Goal: Find specific page/section: Find specific page/section

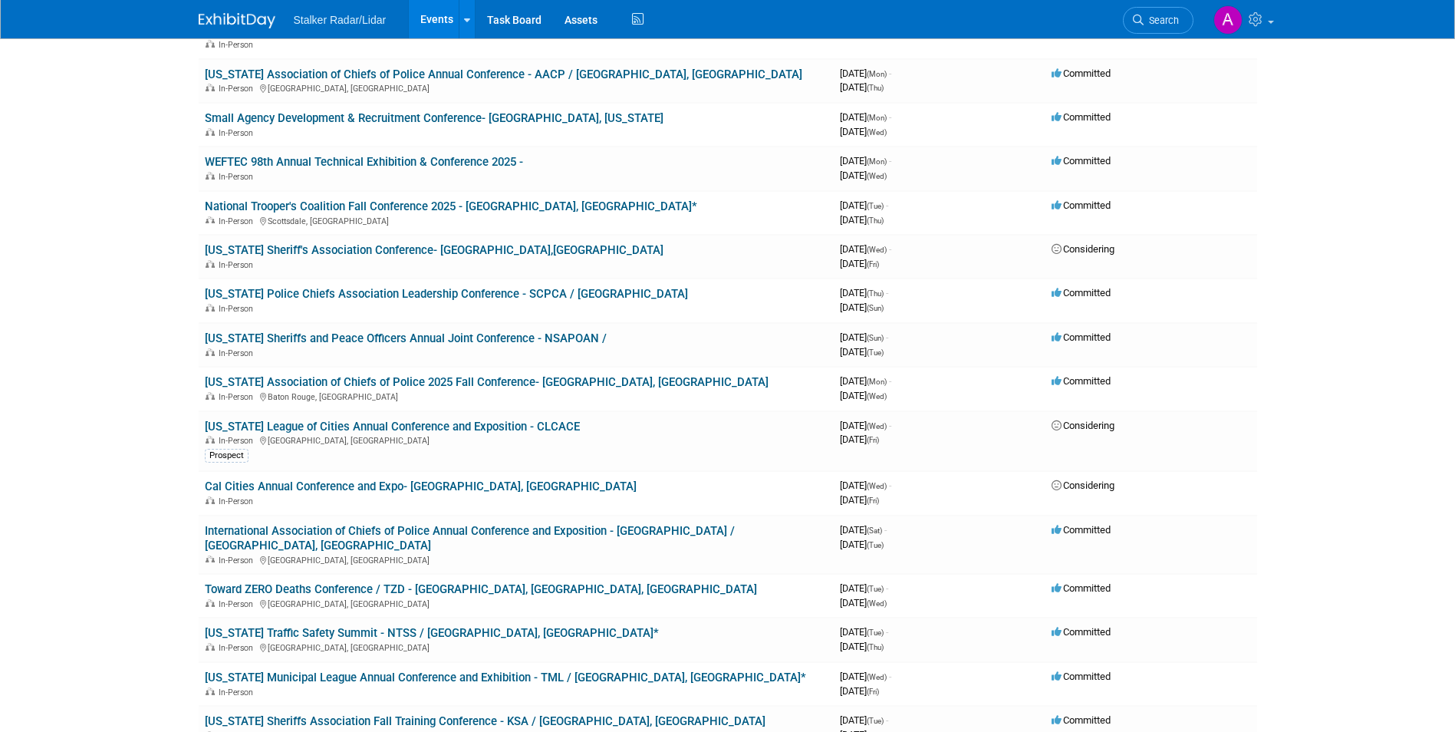
scroll to position [844, 0]
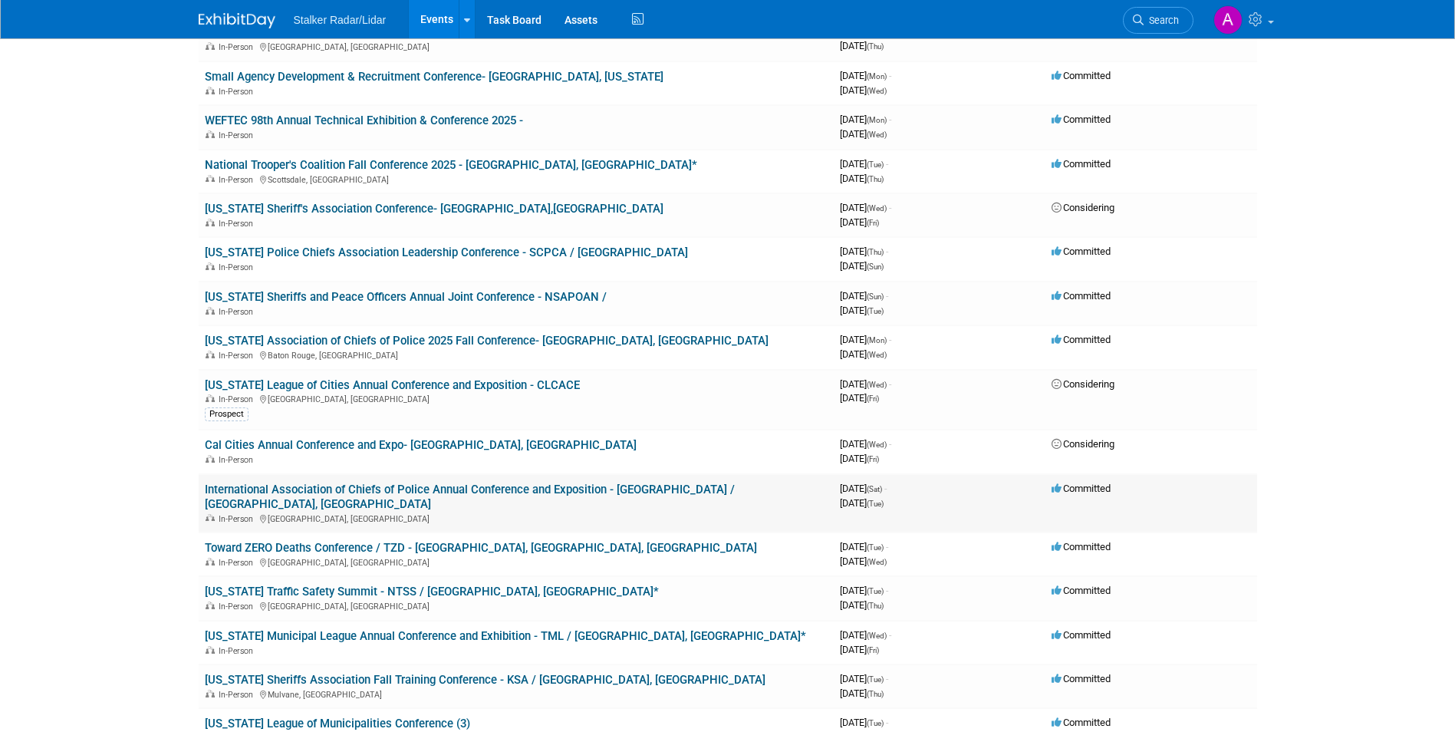
click at [576, 482] on link "International Association of Chiefs of Police Annual Conference and Exposition …" at bounding box center [470, 496] width 530 height 28
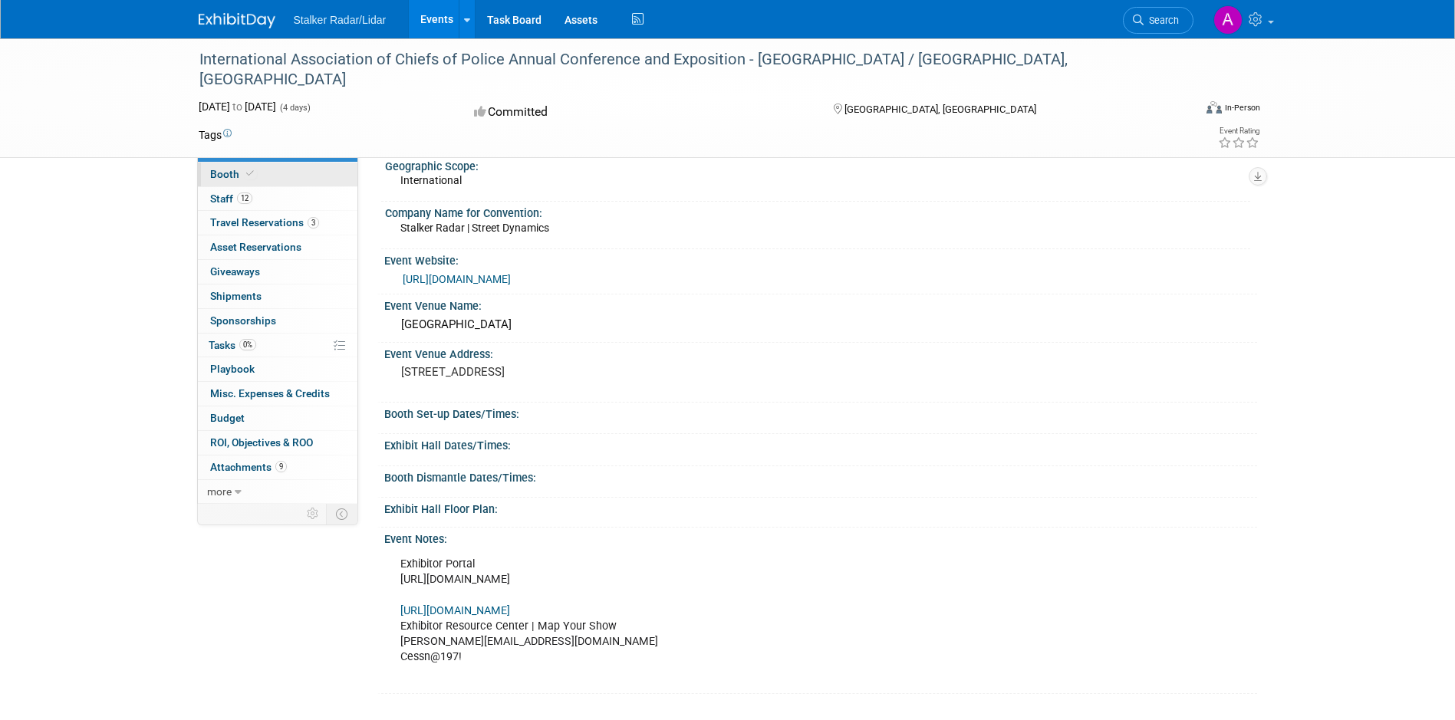
click at [225, 175] on span "Booth" at bounding box center [233, 174] width 47 height 12
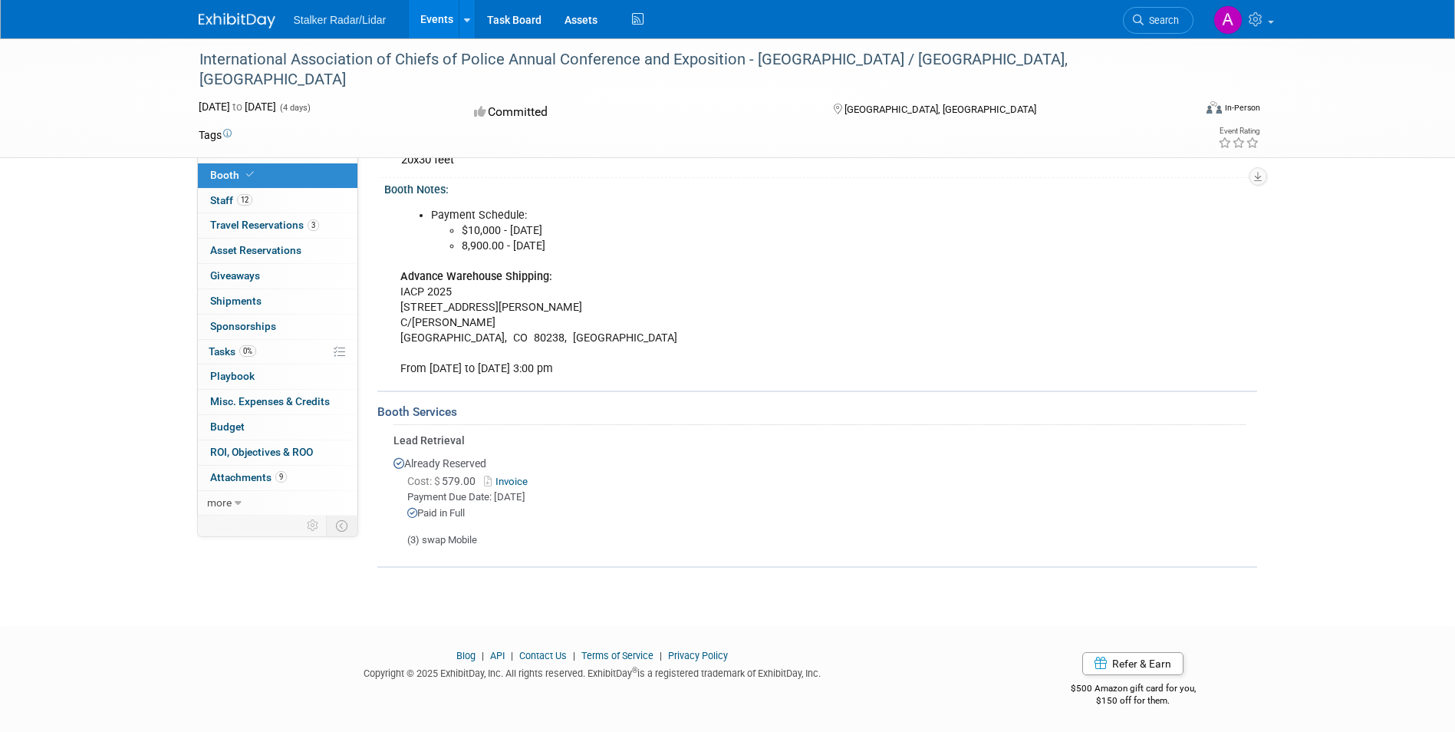
scroll to position [203, 0]
click at [220, 204] on span "Staff 12" at bounding box center [231, 200] width 42 height 12
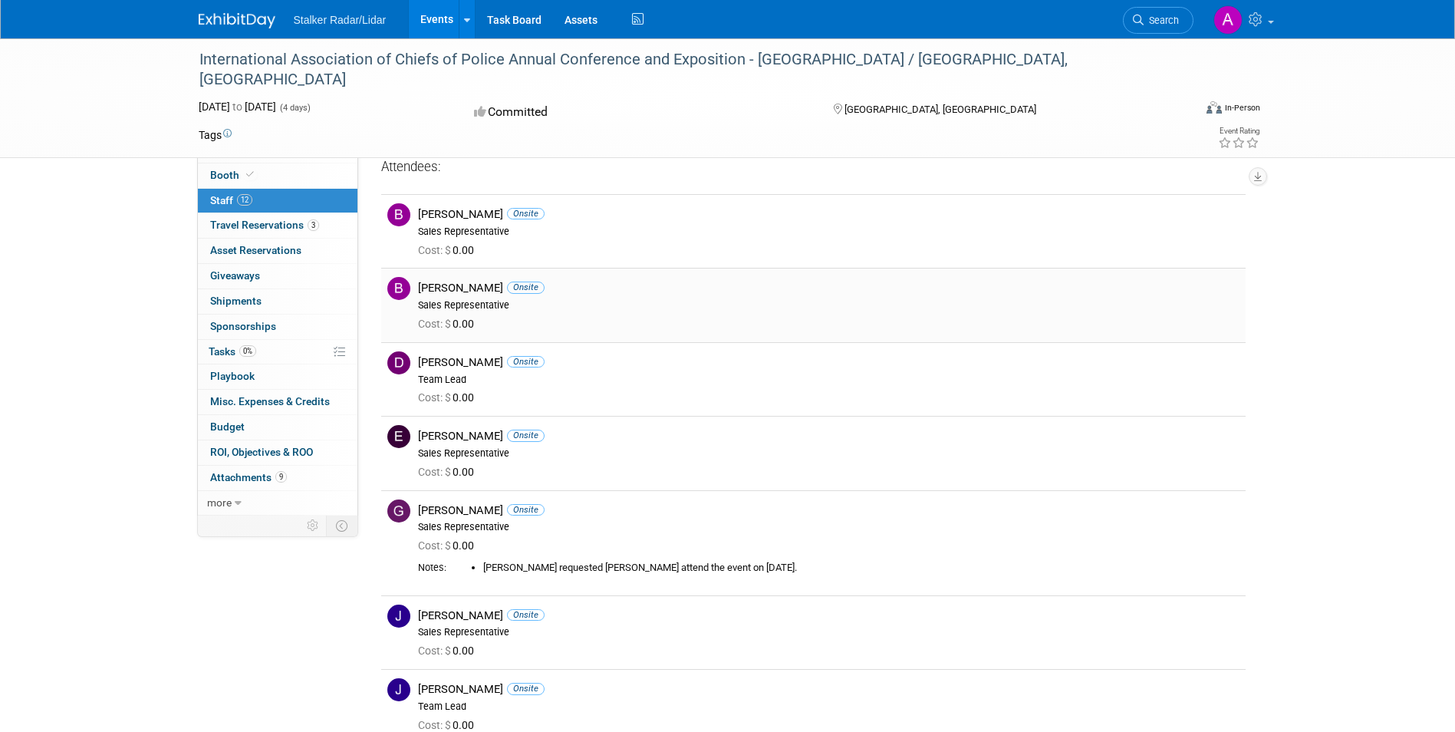
scroll to position [0, 0]
click at [259, 228] on span "Travel Reservations 3" at bounding box center [264, 225] width 109 height 12
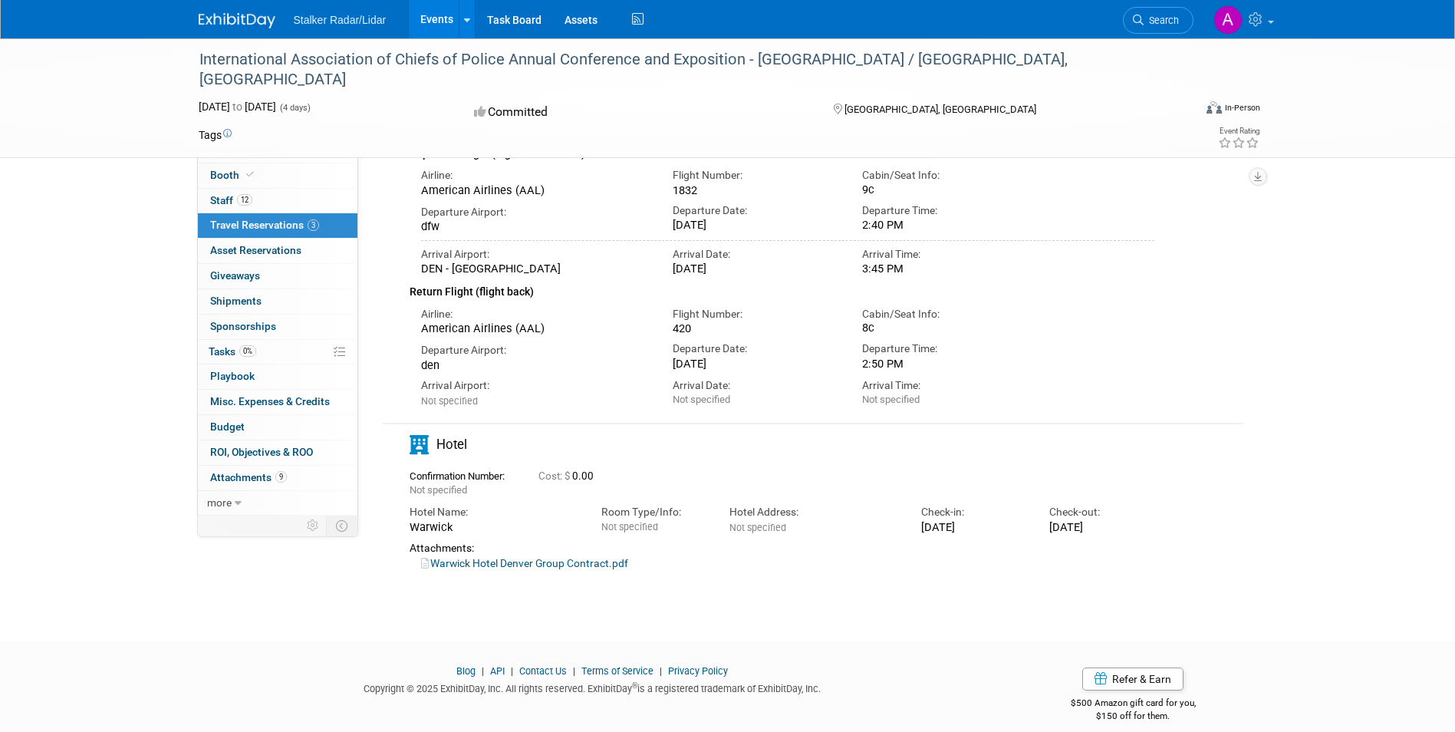
scroll to position [552, 0]
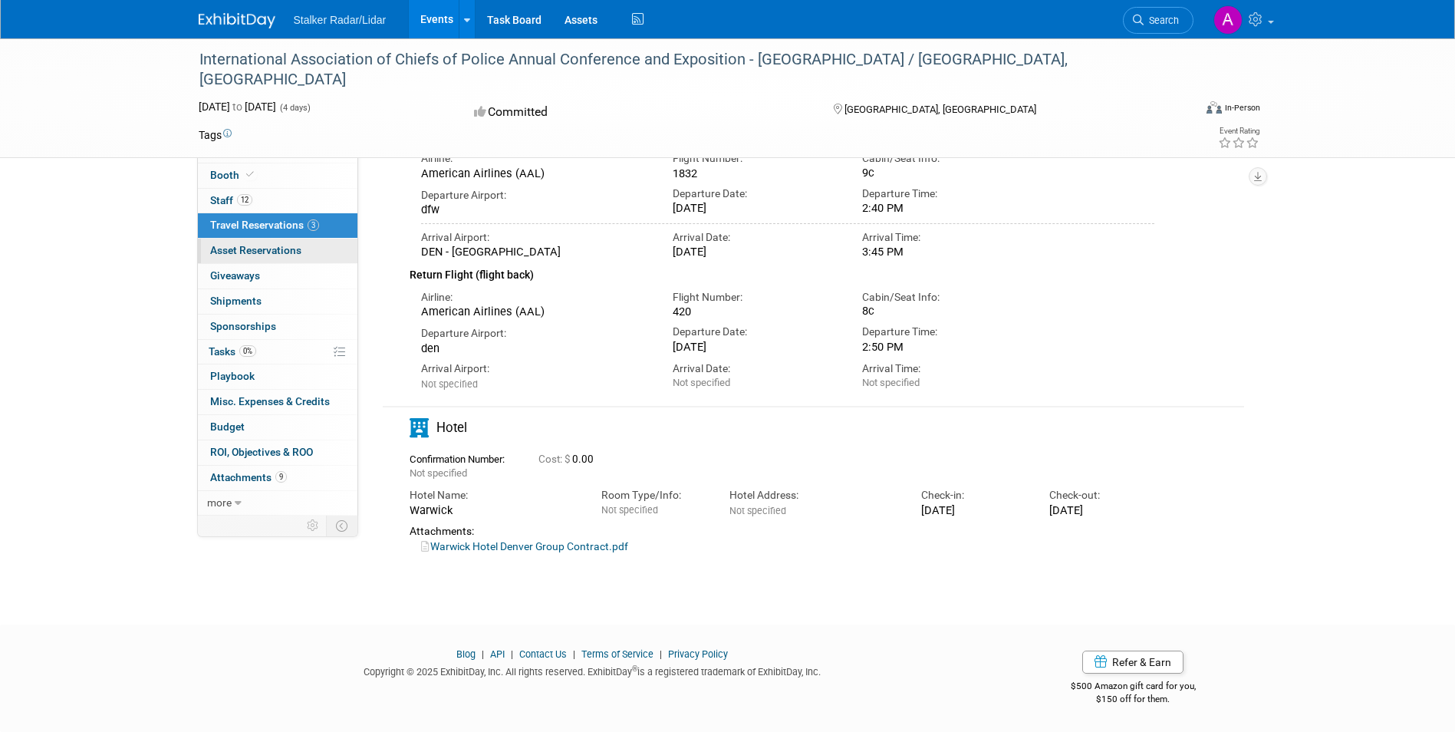
click at [292, 254] on span "Asset Reservations 0" at bounding box center [255, 250] width 91 height 12
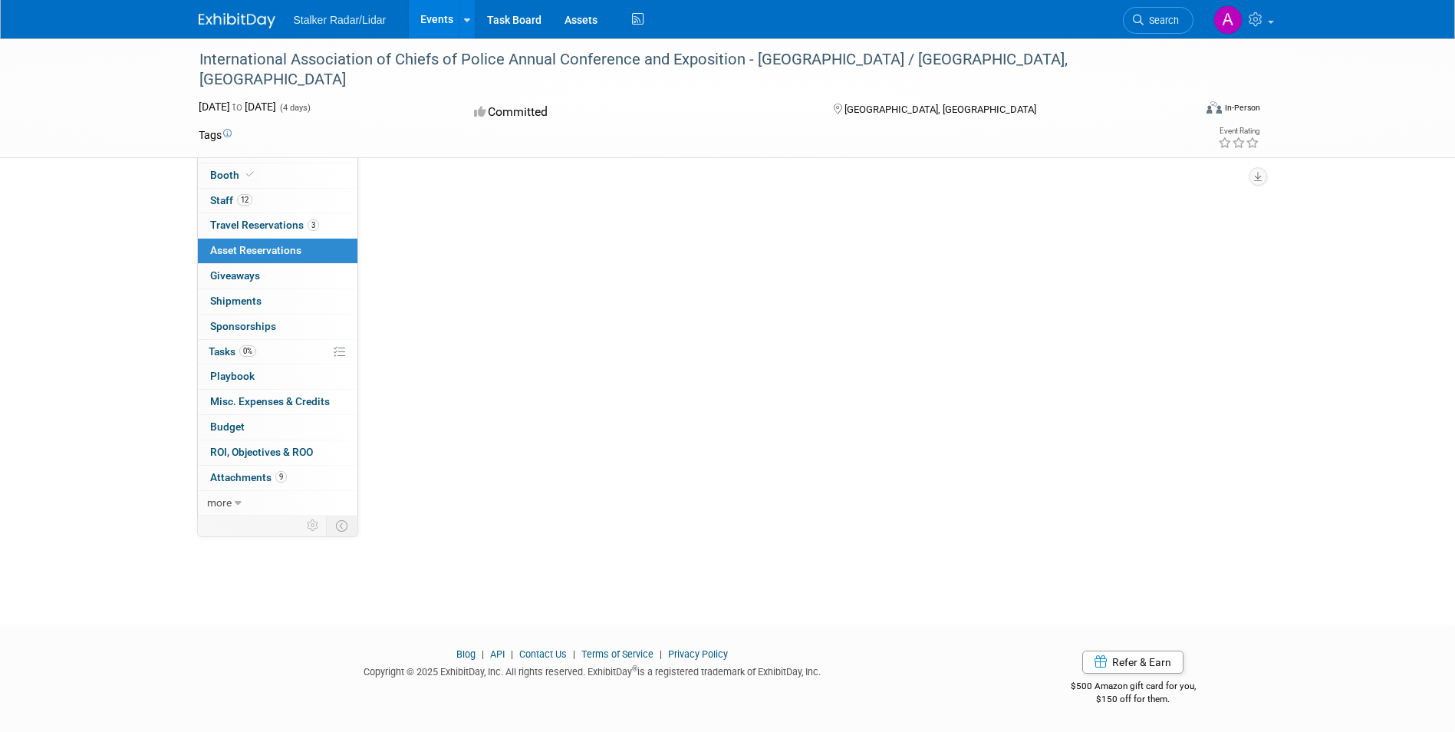
scroll to position [0, 0]
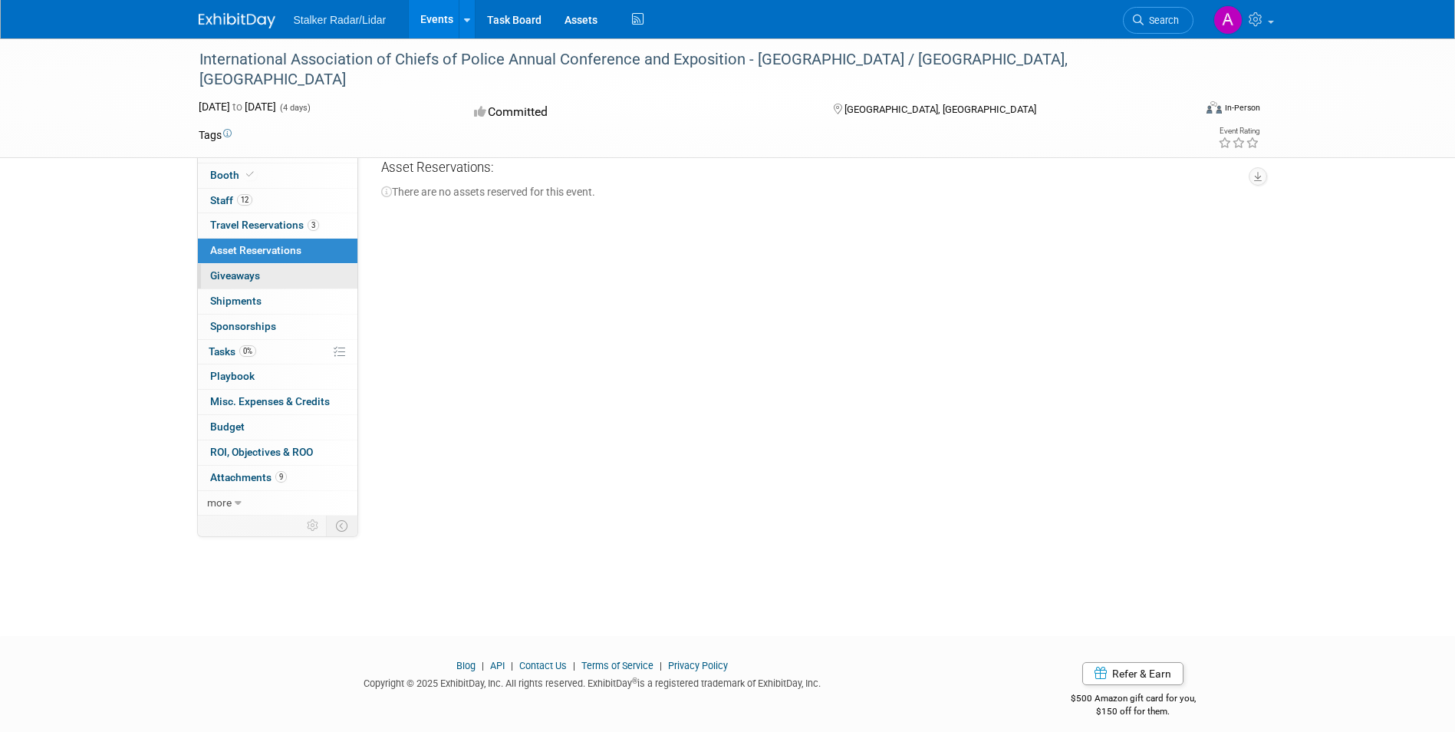
click at [246, 273] on span "Giveaways 0" at bounding box center [235, 275] width 50 height 12
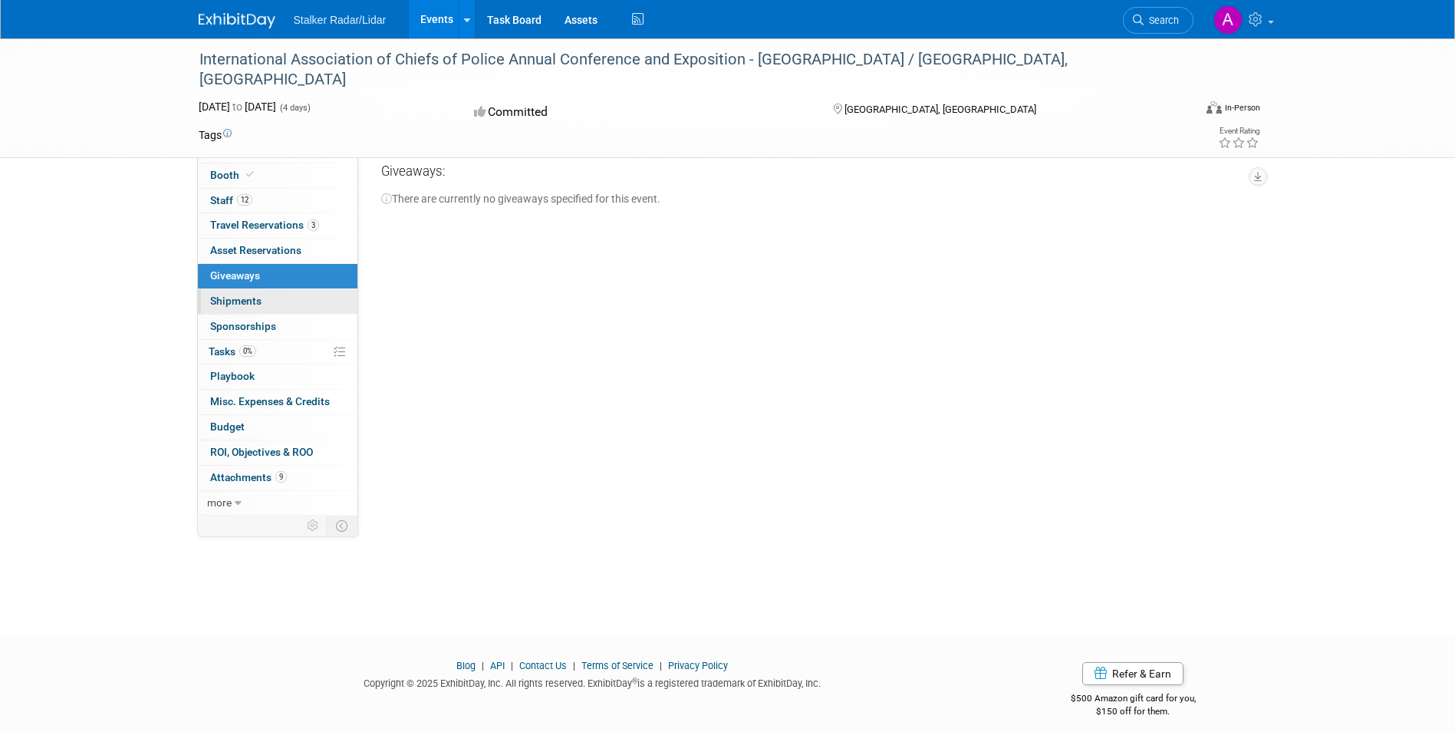
click at [242, 301] on span "Shipments 0" at bounding box center [235, 301] width 51 height 12
click at [245, 320] on span "Sponsorships 0" at bounding box center [243, 326] width 66 height 12
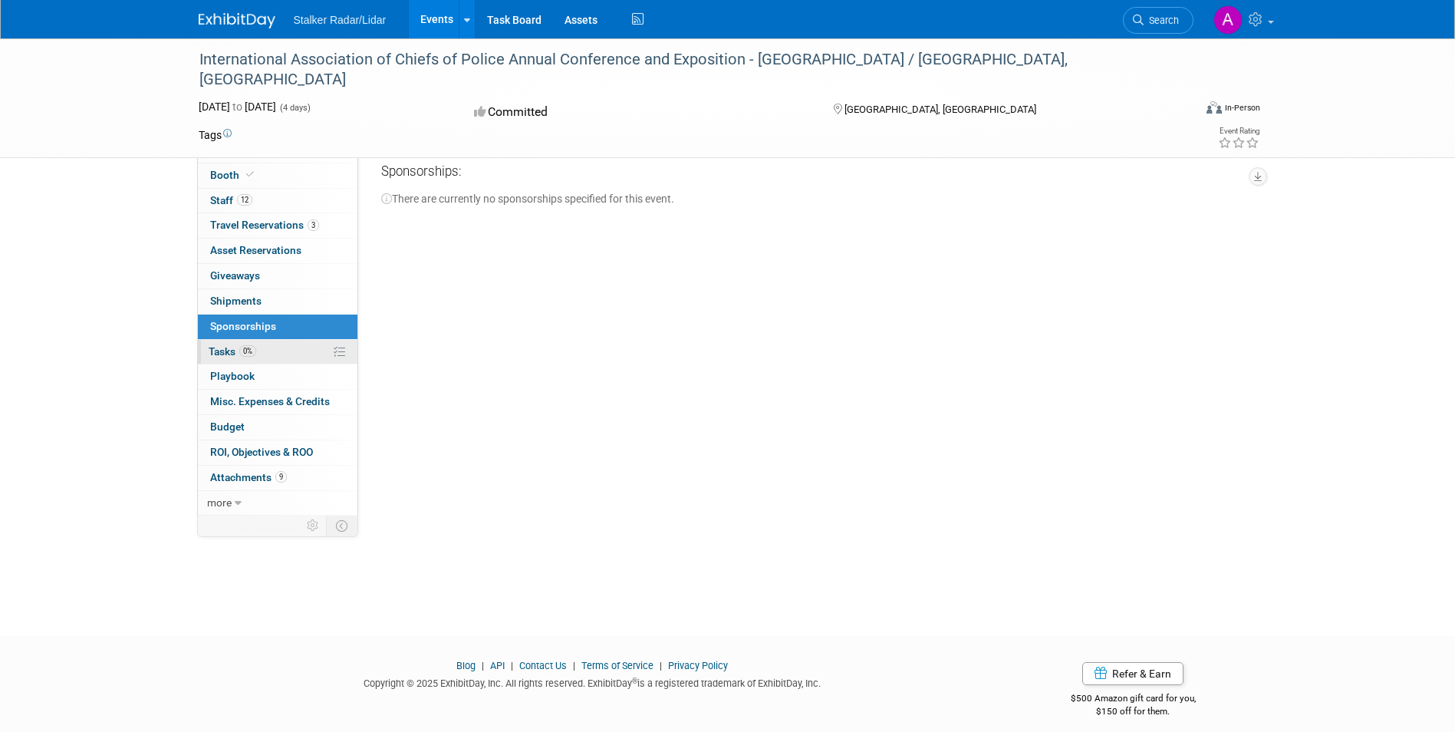
click at [224, 355] on span "Tasks 0%" at bounding box center [233, 351] width 48 height 12
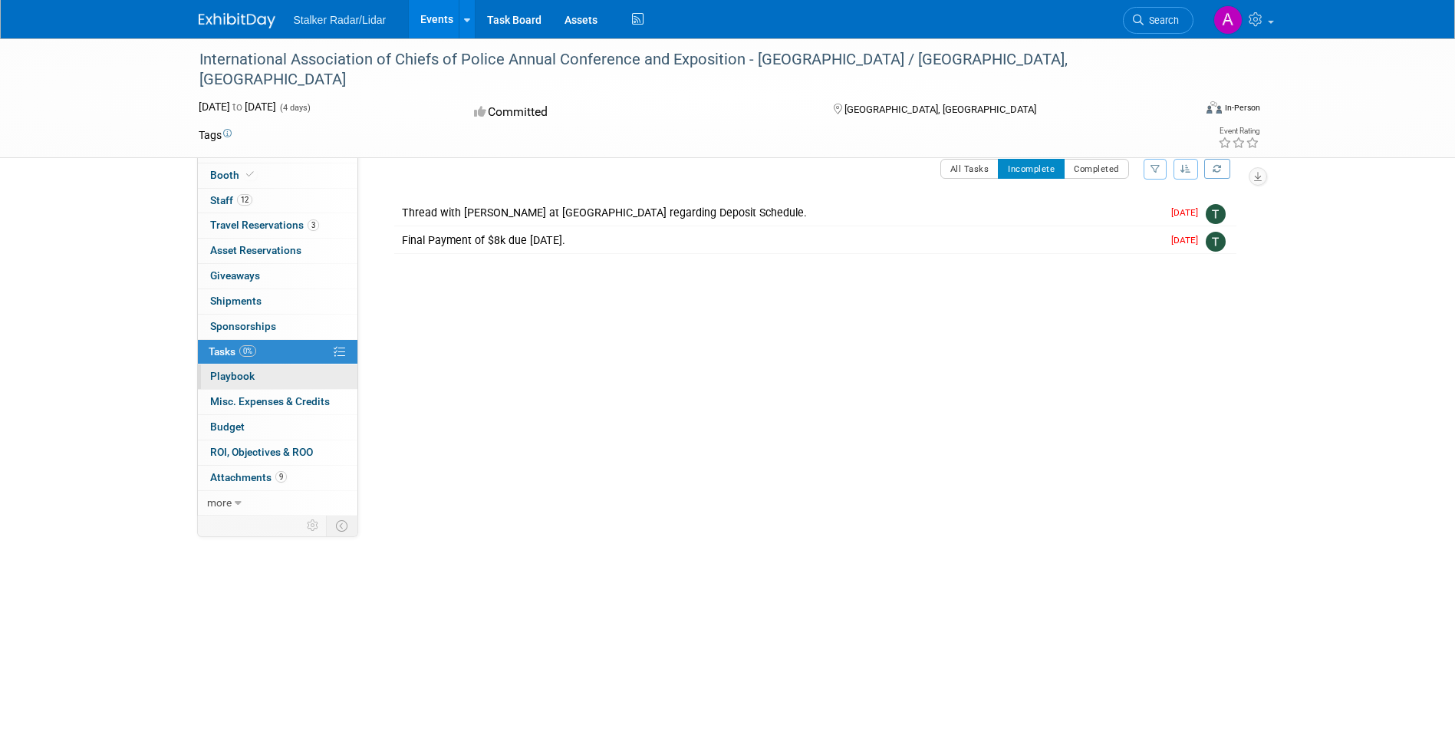
click at [231, 378] on span "Playbook 0" at bounding box center [232, 376] width 44 height 12
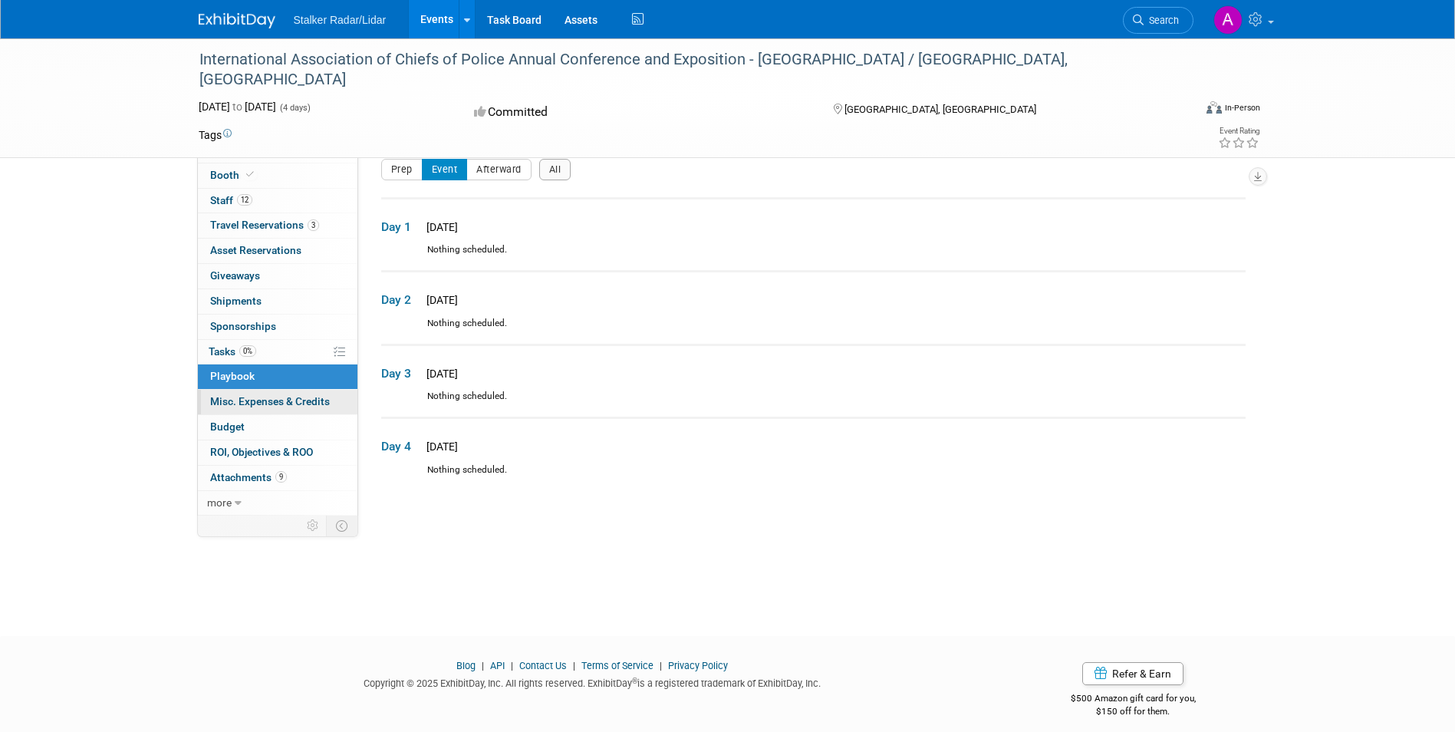
click at [255, 407] on span "Misc. Expenses & Credits 0" at bounding box center [270, 401] width 120 height 12
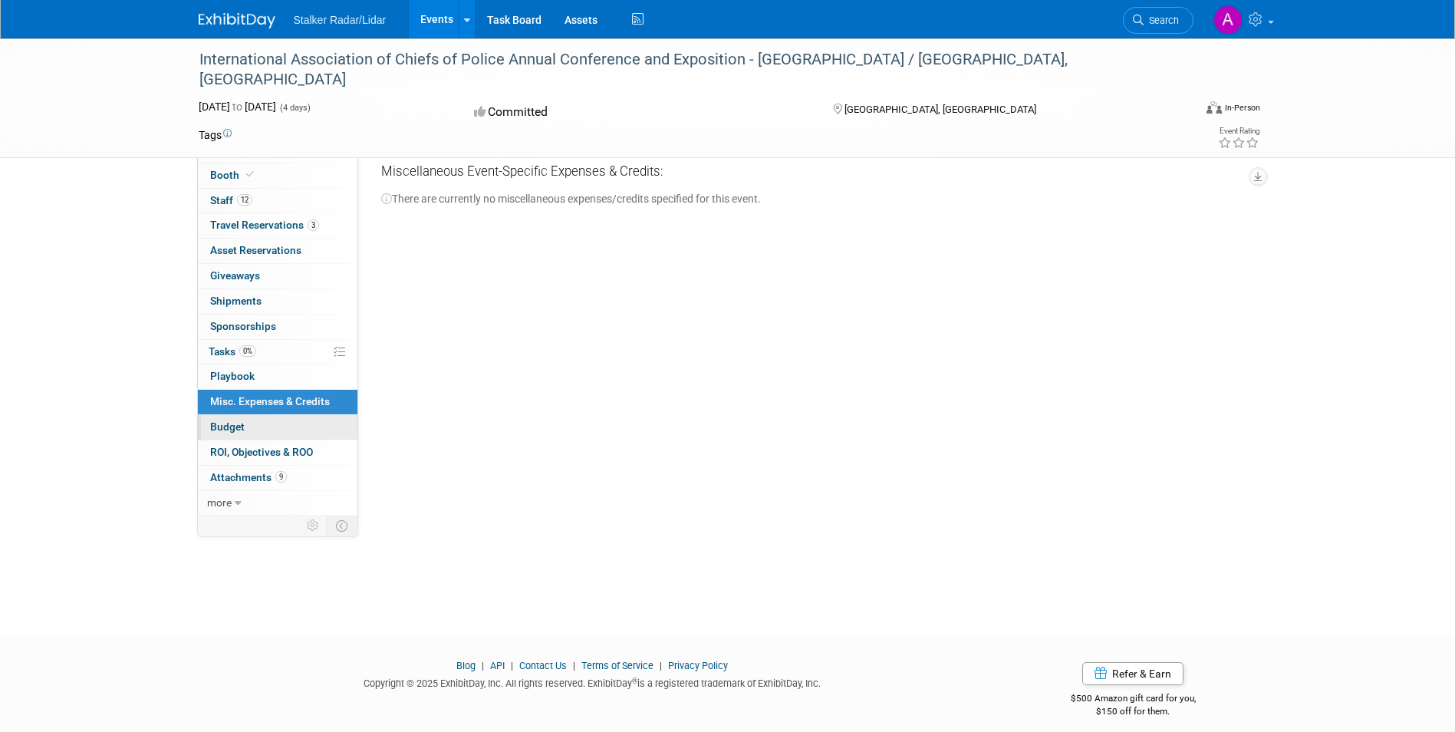
click at [231, 433] on span "Budget" at bounding box center [227, 426] width 35 height 12
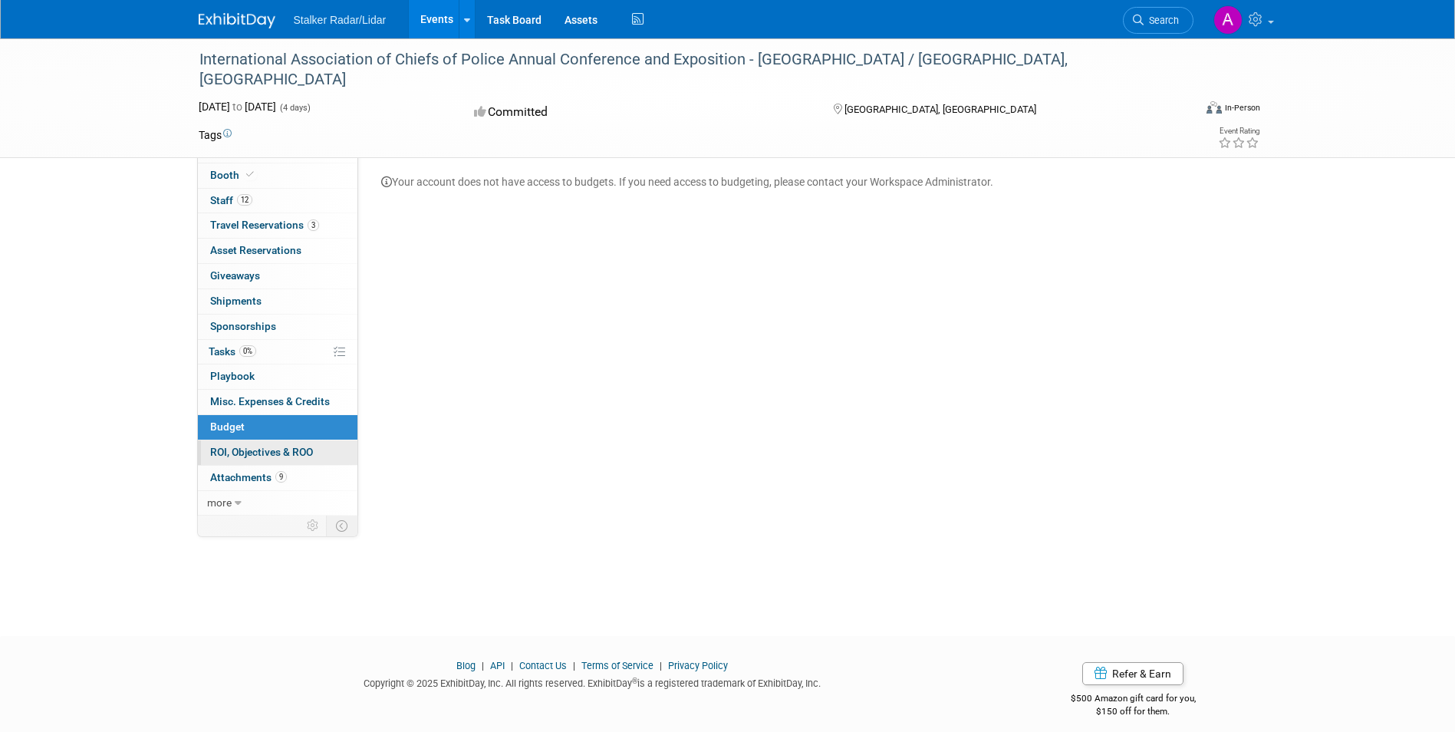
click at [283, 450] on span "ROI, Objectives & ROO 0" at bounding box center [261, 452] width 103 height 12
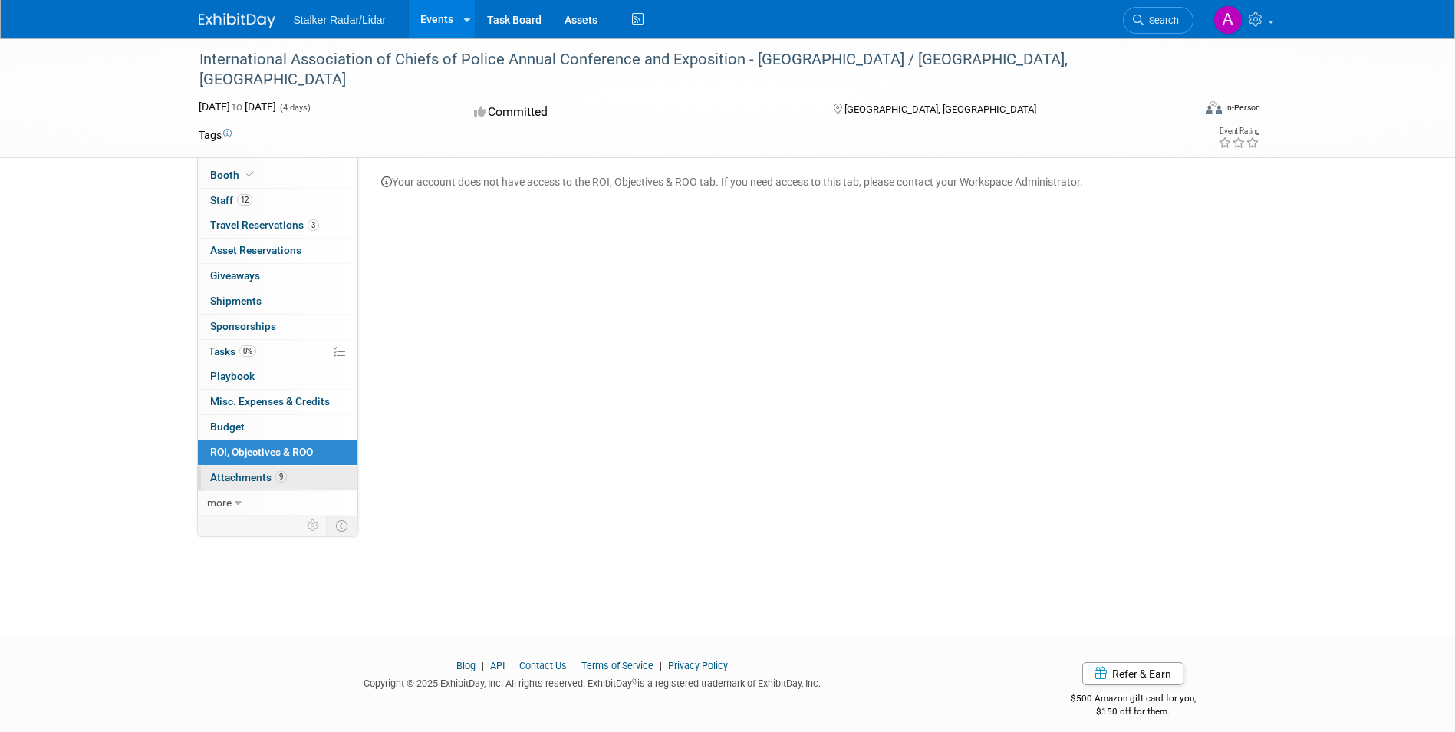
click at [259, 477] on span "Attachments 9" at bounding box center [248, 477] width 77 height 12
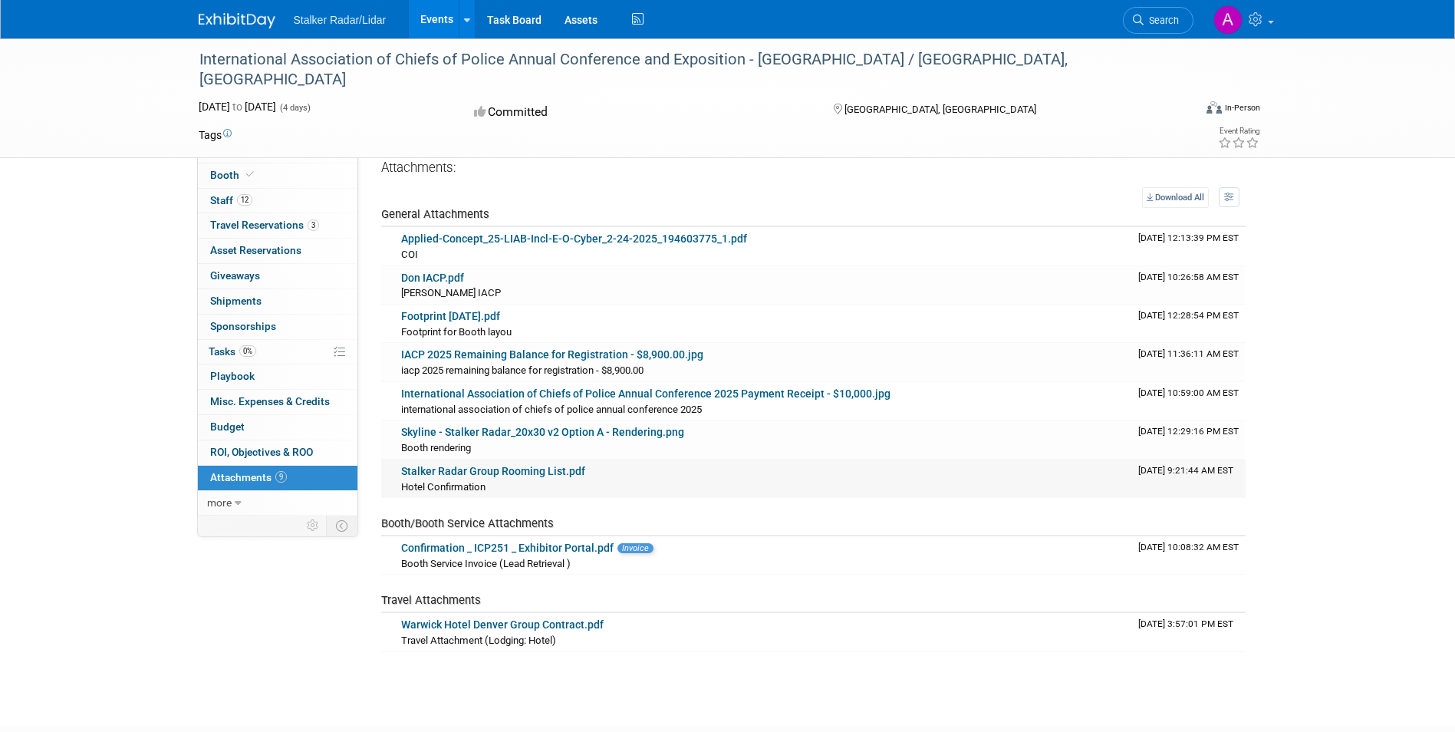
click at [556, 471] on link "Stalker Radar Group Rooming List.pdf" at bounding box center [493, 471] width 184 height 12
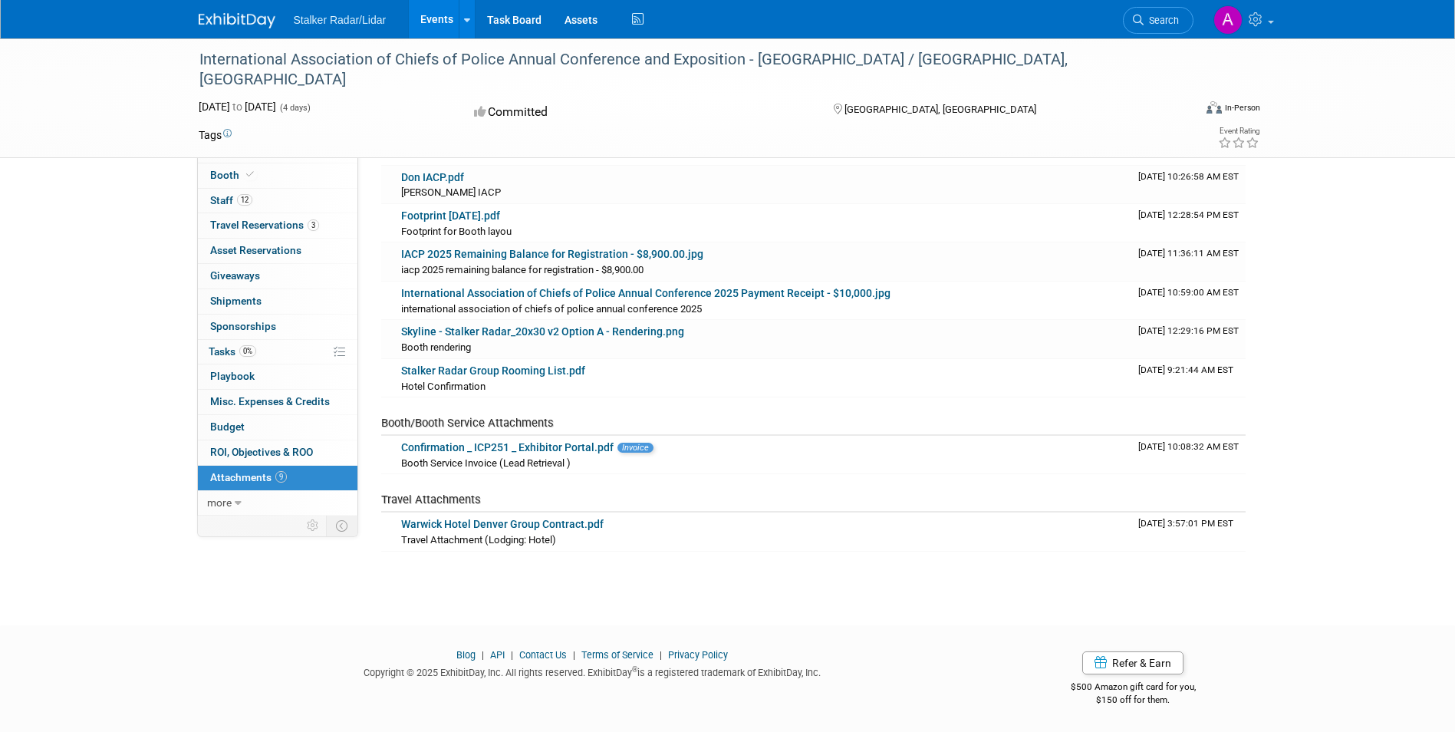
scroll to position [101, 0]
click at [238, 502] on icon at bounding box center [238, 503] width 7 height 11
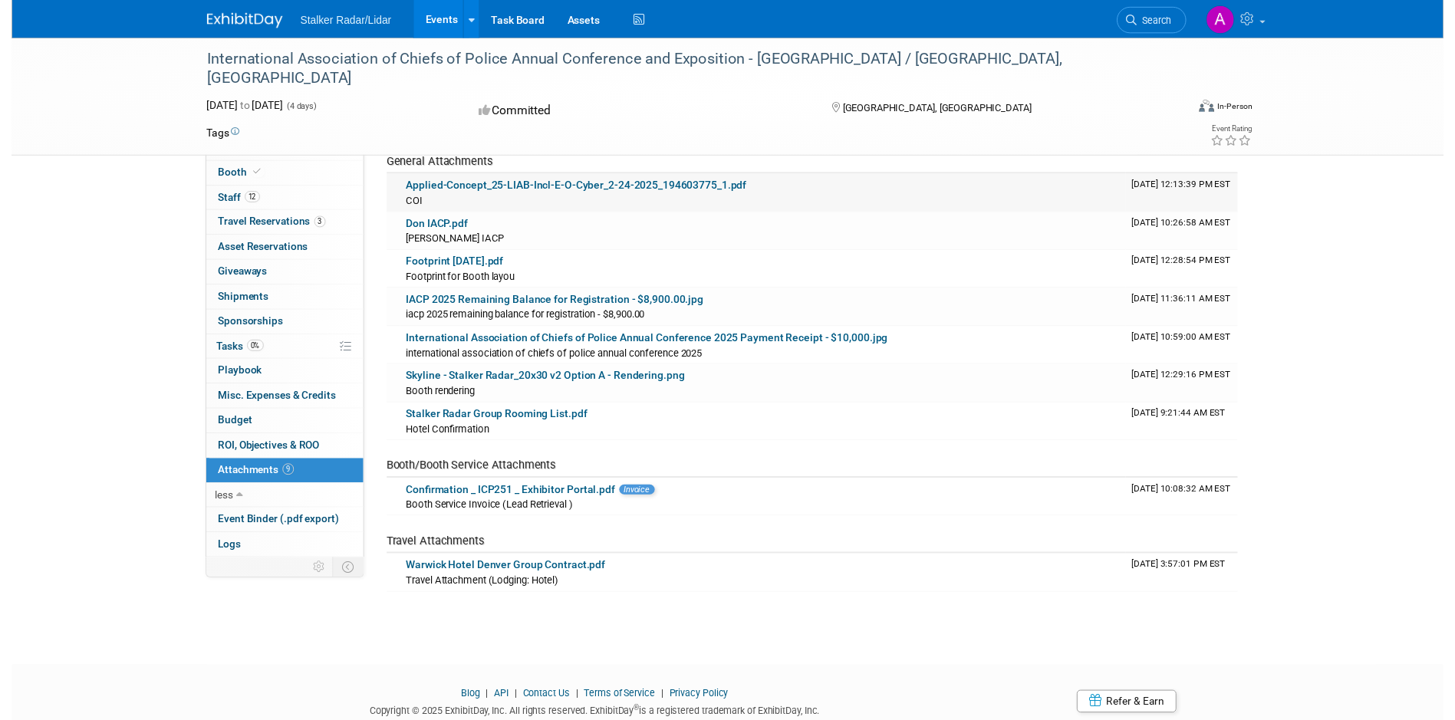
scroll to position [0, 0]
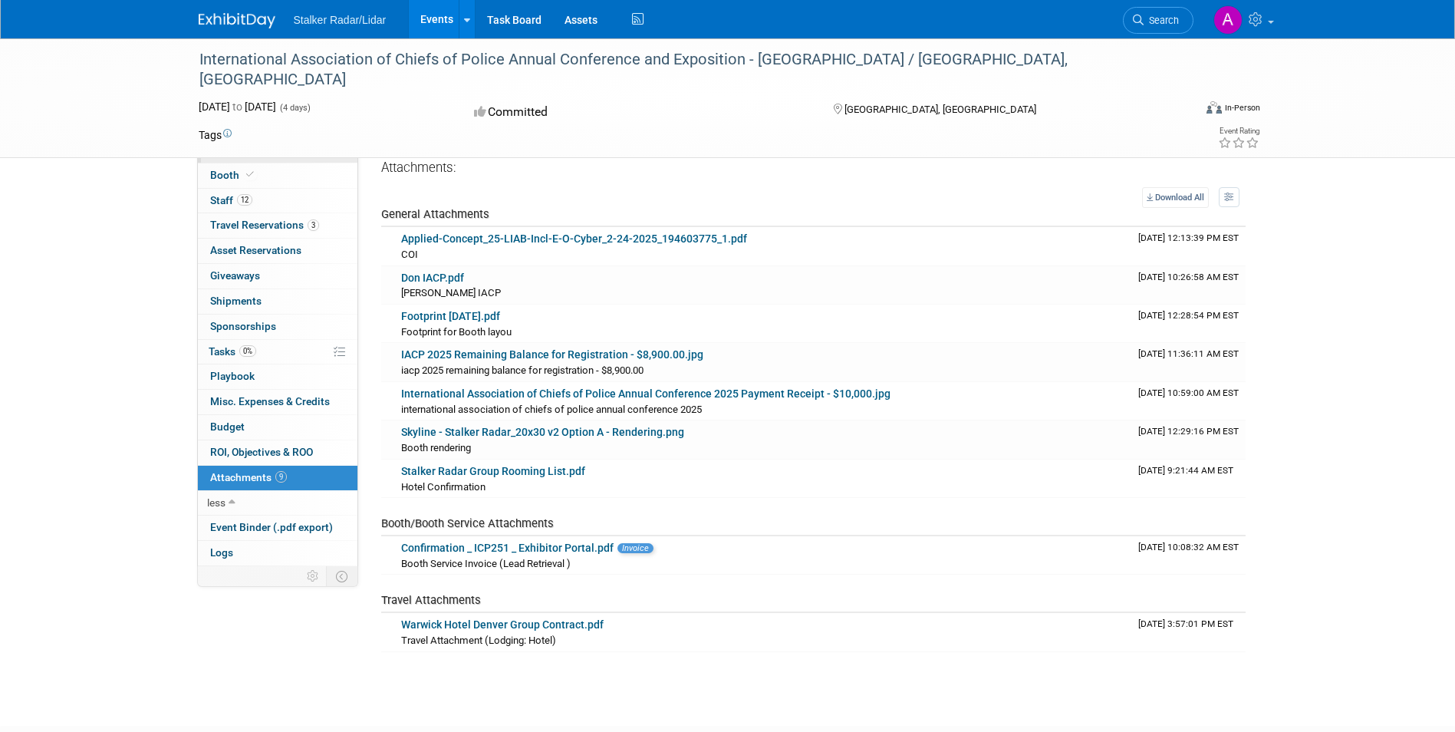
click at [266, 145] on span "Event Information" at bounding box center [253, 149] width 86 height 12
